Goal: Task Accomplishment & Management: Manage account settings

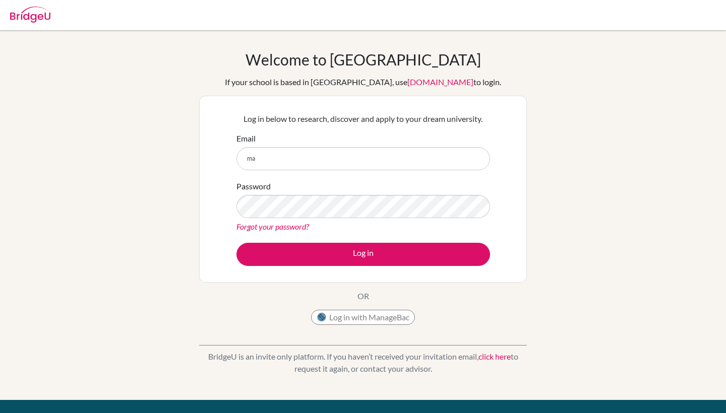
type input "m"
type input "[EMAIL_ADDRESS][DOMAIN_NAME]"
click at [363, 254] on button "Log in" at bounding box center [363, 254] width 254 height 23
click at [29, 21] on img at bounding box center [30, 15] width 40 height 16
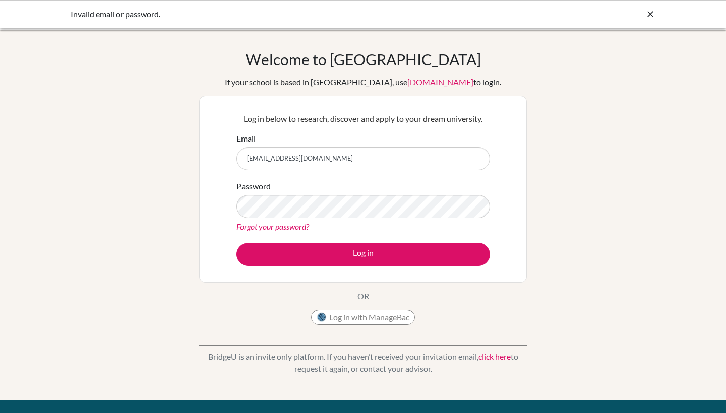
click at [647, 14] on icon at bounding box center [650, 14] width 10 height 10
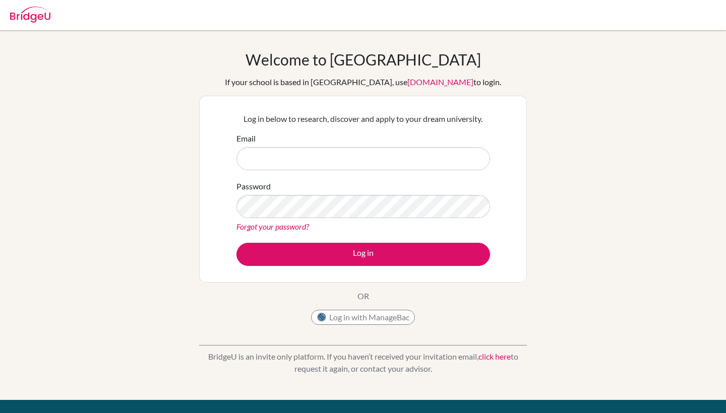
click at [29, 21] on img at bounding box center [30, 15] width 40 height 16
type input "[EMAIL_ADDRESS][DOMAIN_NAME]"
click at [363, 254] on button "Log in" at bounding box center [363, 254] width 254 height 23
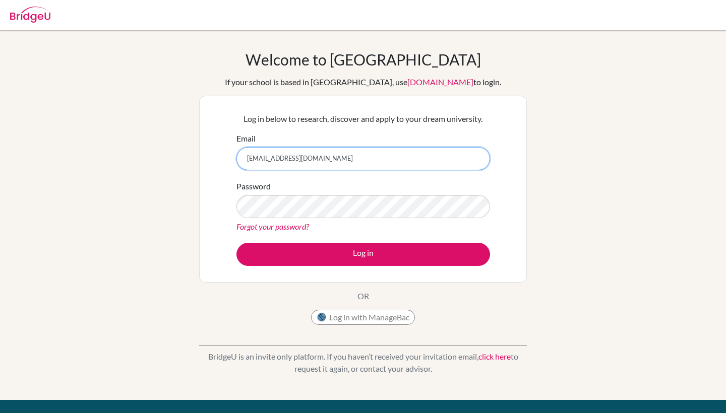
click at [280, 160] on input "Manueljdg7@gmail.com" at bounding box center [363, 158] width 254 height 23
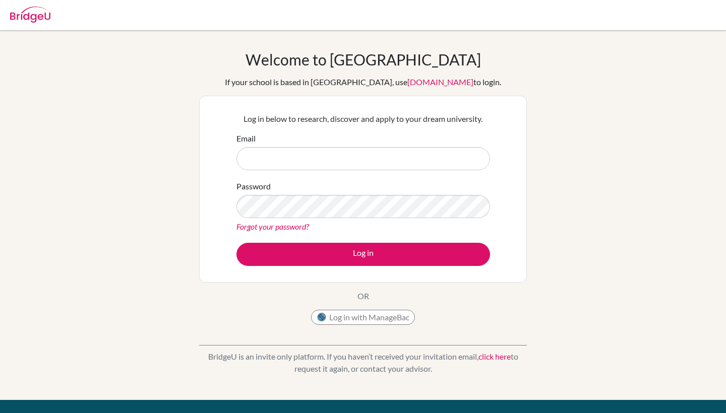
click at [15, 180] on div "Welcome to BridgeU If your school is based in China, use app.bridge-u.com.cn to…" at bounding box center [363, 215] width 726 height 330
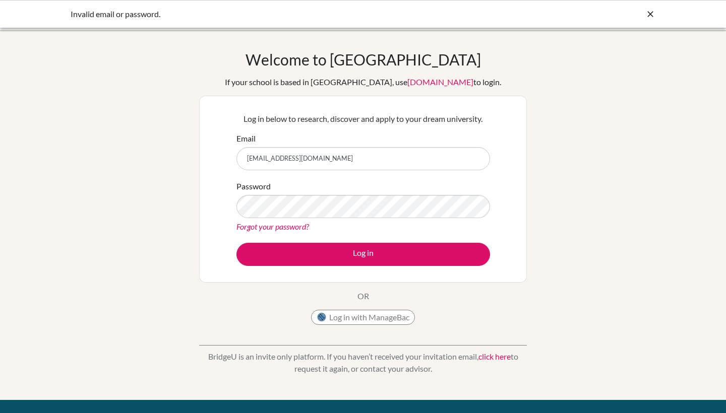
click at [659, 12] on div "Invalid email or password." at bounding box center [363, 14] width 726 height 28
click at [648, 16] on icon at bounding box center [650, 14] width 10 height 10
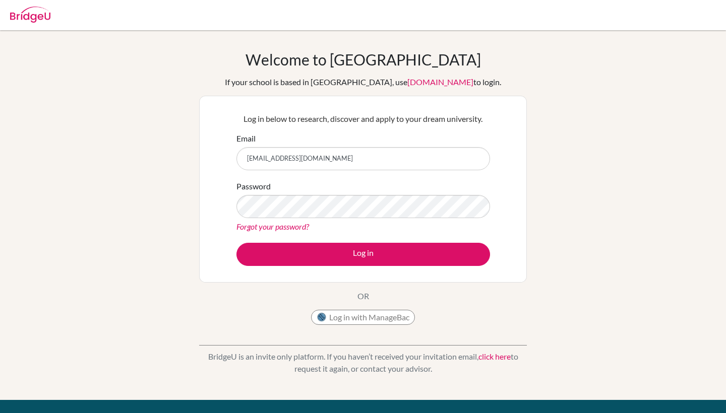
click at [38, 12] on img at bounding box center [30, 15] width 40 height 16
